Goal: Obtain resource: Obtain resource

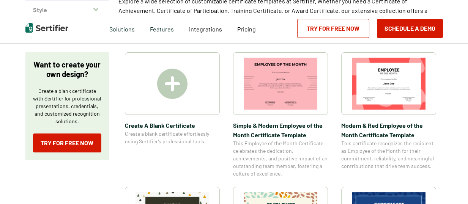
scroll to position [152, 0]
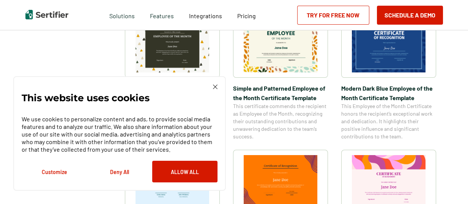
scroll to position [304, 0]
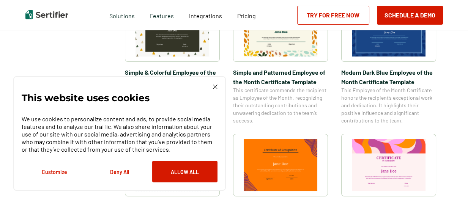
click at [214, 88] on img at bounding box center [215, 87] width 5 height 5
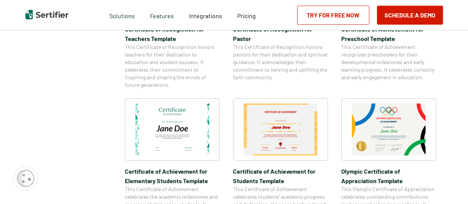
scroll to position [493, 0]
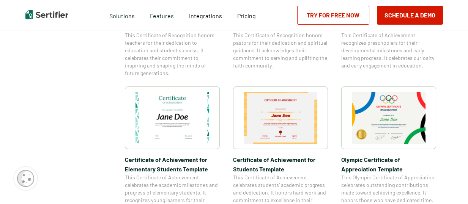
click at [391, 112] on img at bounding box center [389, 118] width 74 height 52
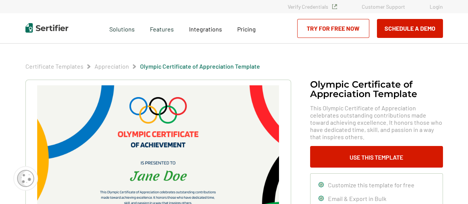
scroll to position [38, 0]
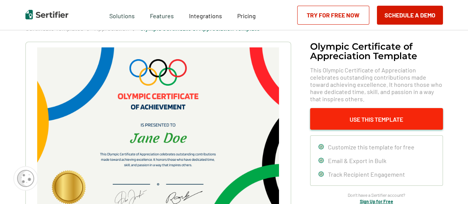
click at [385, 121] on button "Use This Template" at bounding box center [376, 119] width 133 height 22
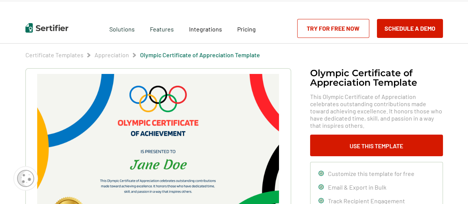
scroll to position [0, 0]
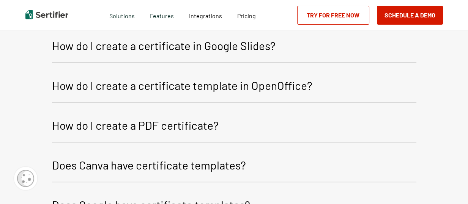
scroll to position [1094, 0]
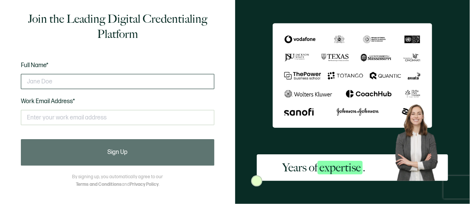
click at [75, 83] on input "text" at bounding box center [117, 81] width 193 height 15
type input "[PERSON_NAME] Obispo"
